Goal: Task Accomplishment & Management: Use online tool/utility

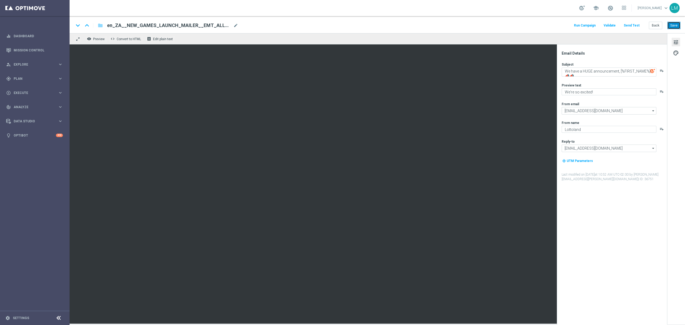
drag, startPoint x: 672, startPoint y: 29, endPoint x: 673, endPoint y: 33, distance: 4.0
click at [672, 29] on button "Save" at bounding box center [673, 25] width 13 height 7
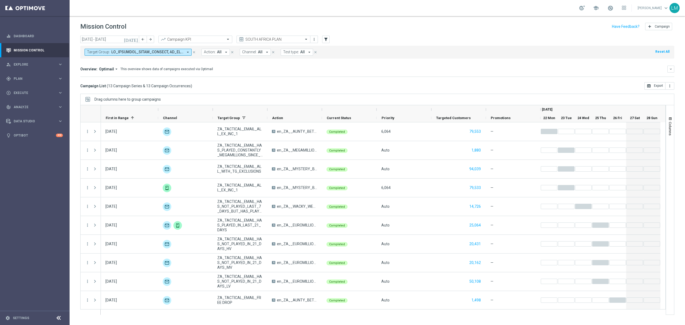
scroll to position [57, 0]
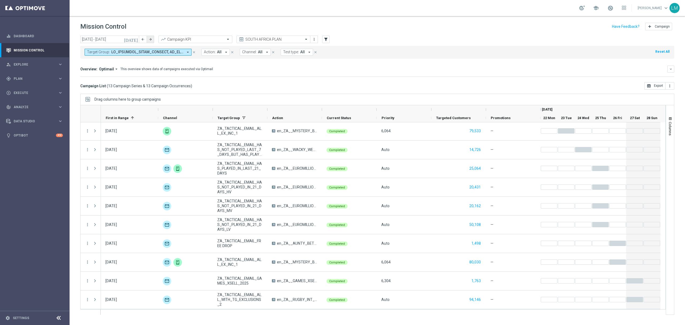
click at [152, 41] on button "arrow_forward" at bounding box center [150, 39] width 7 height 7
type input "[DATE] - [DATE]"
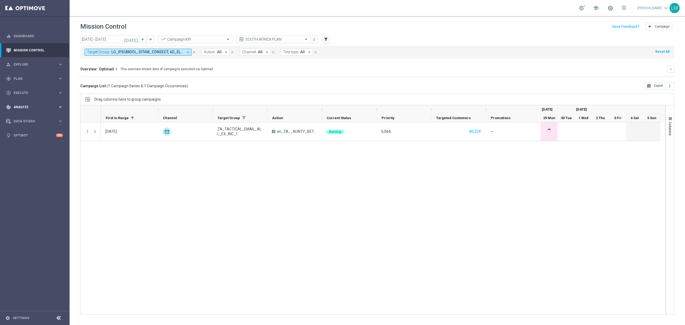
scroll to position [0, 0]
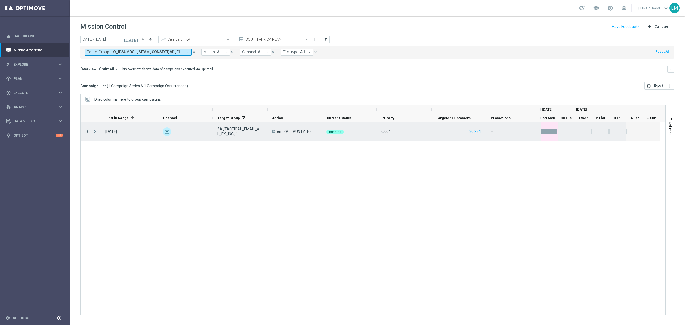
click at [88, 132] on icon "more_vert" at bounding box center [87, 131] width 5 height 5
click at [118, 137] on div "Campaign Details" at bounding box center [123, 135] width 50 height 4
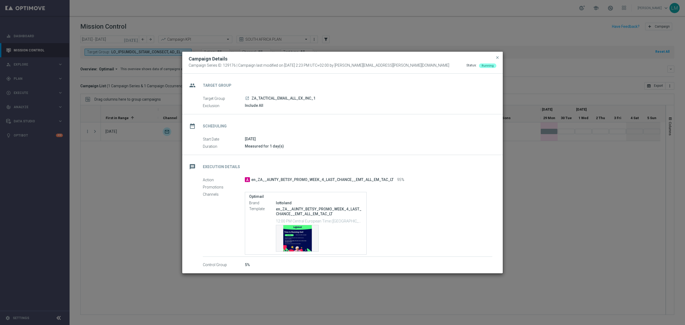
click at [167, 187] on modal-container "Campaign Details Campaign Series ID: 129176 | Campaign last modified on [DATE] …" at bounding box center [342, 162] width 685 height 325
